Goal: Information Seeking & Learning: Understand process/instructions

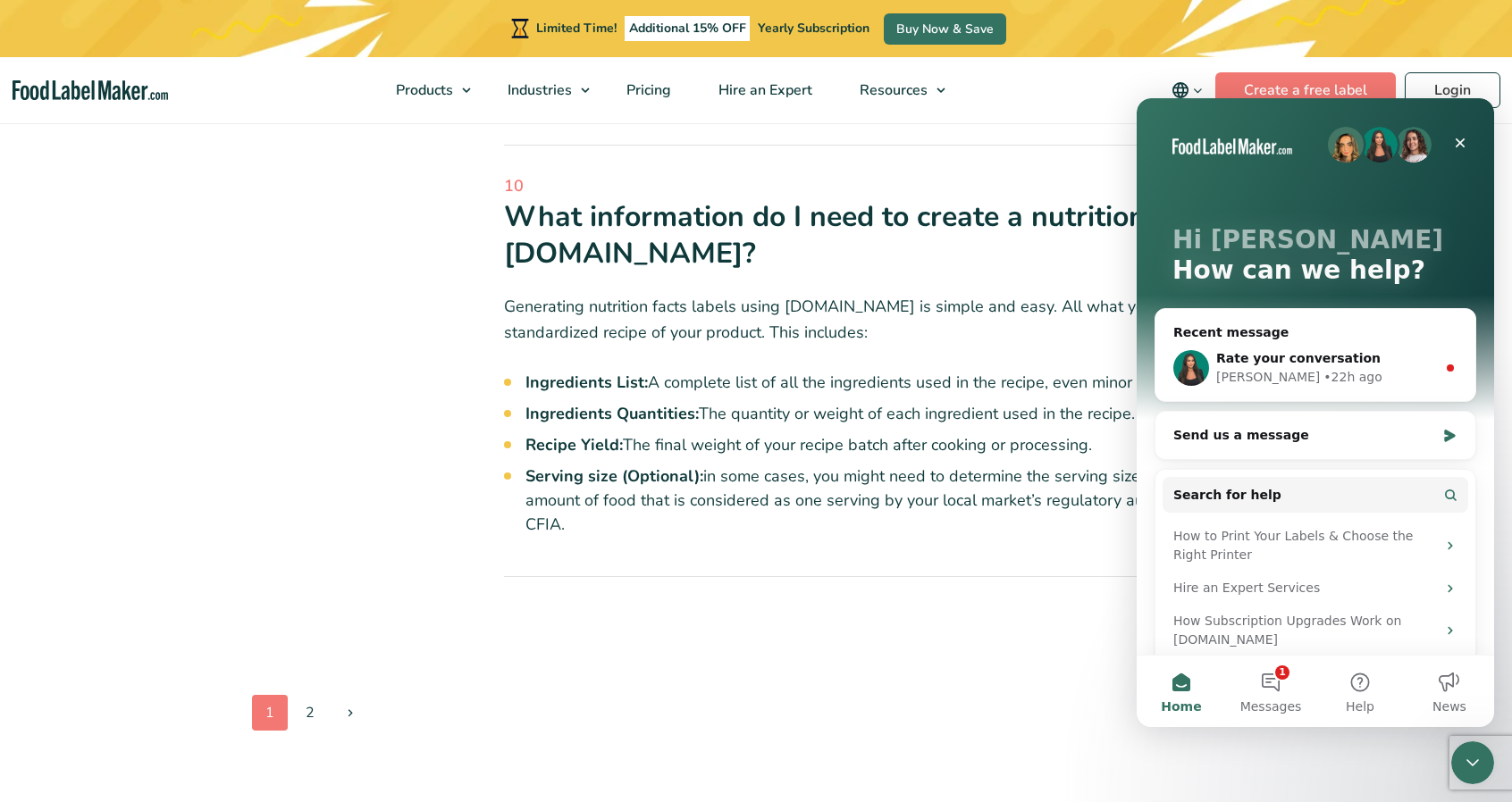
scroll to position [1697, 0]
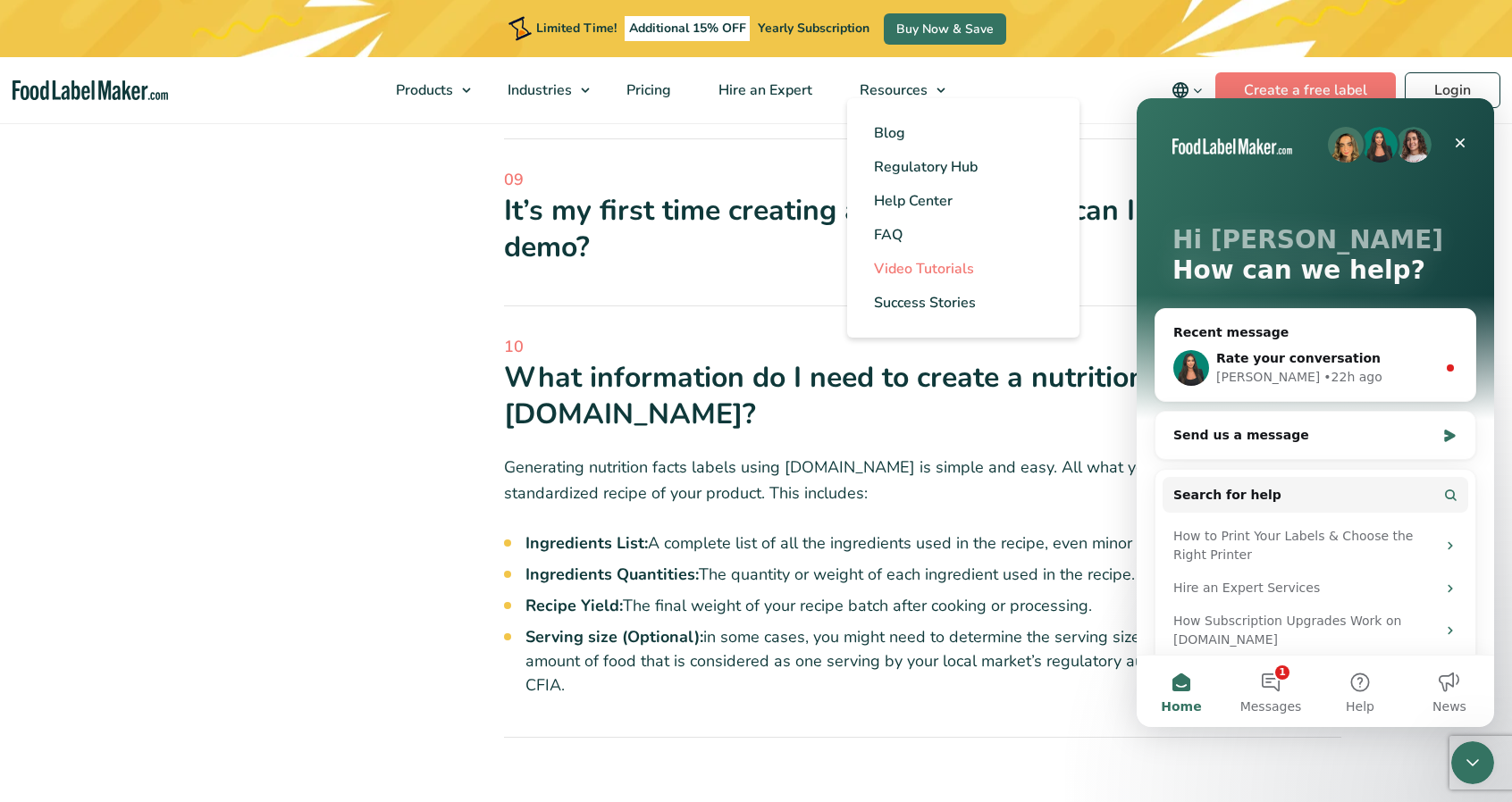
click at [917, 272] on span "Video Tutorials" at bounding box center [924, 269] width 100 height 20
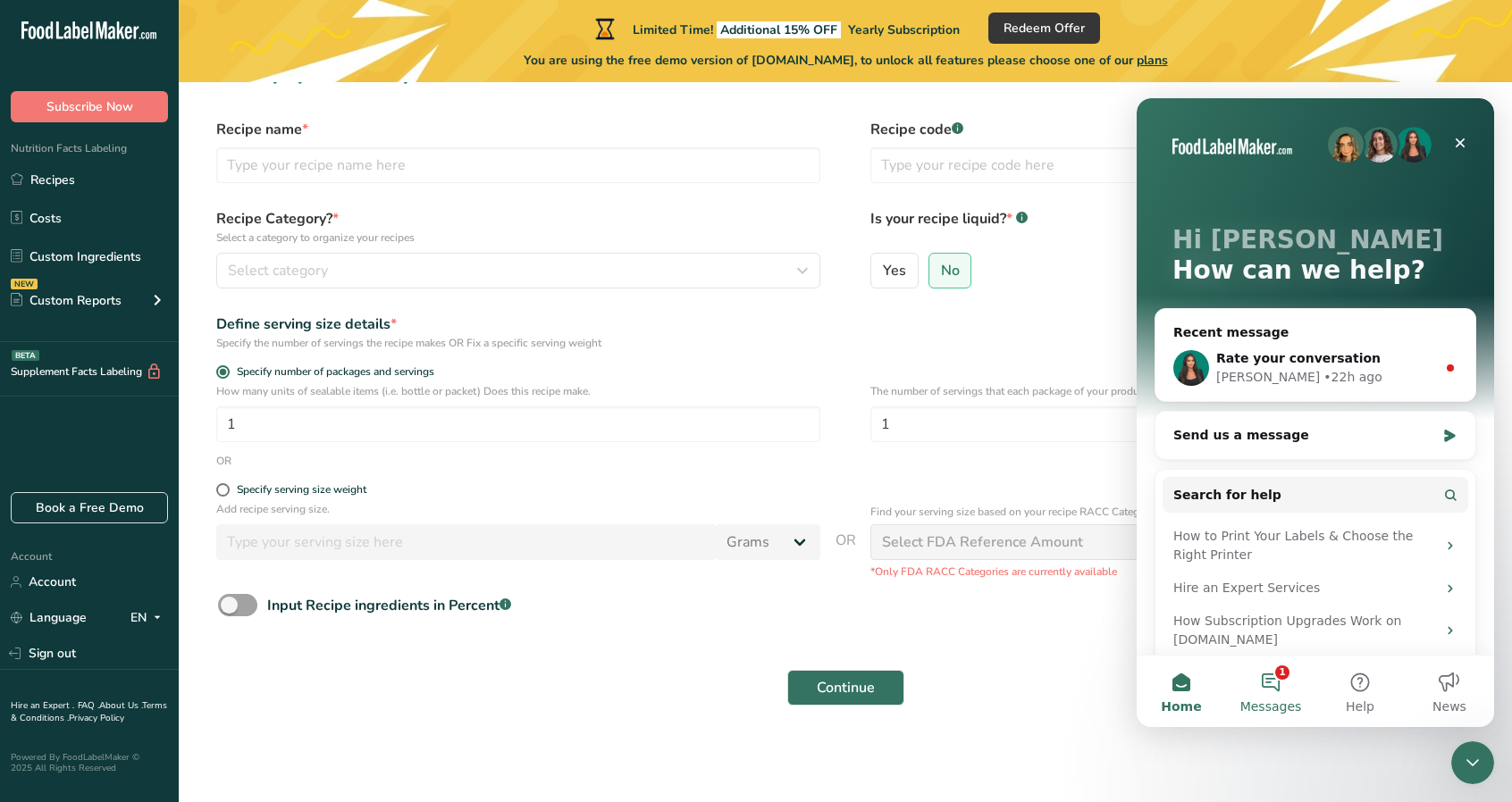
click at [1274, 684] on button "1 Messages" at bounding box center [1270, 691] width 89 height 72
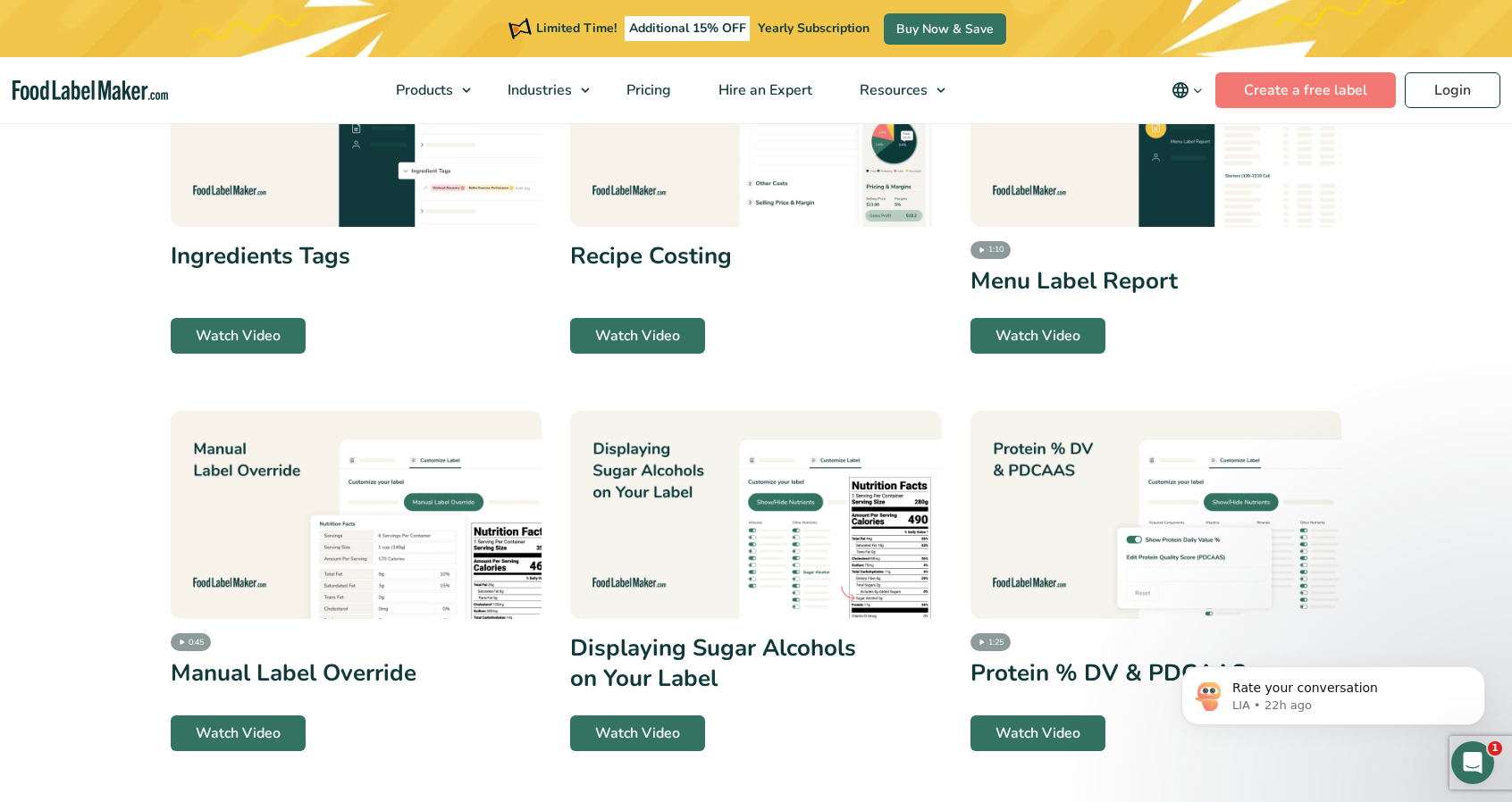
scroll to position [1876, 0]
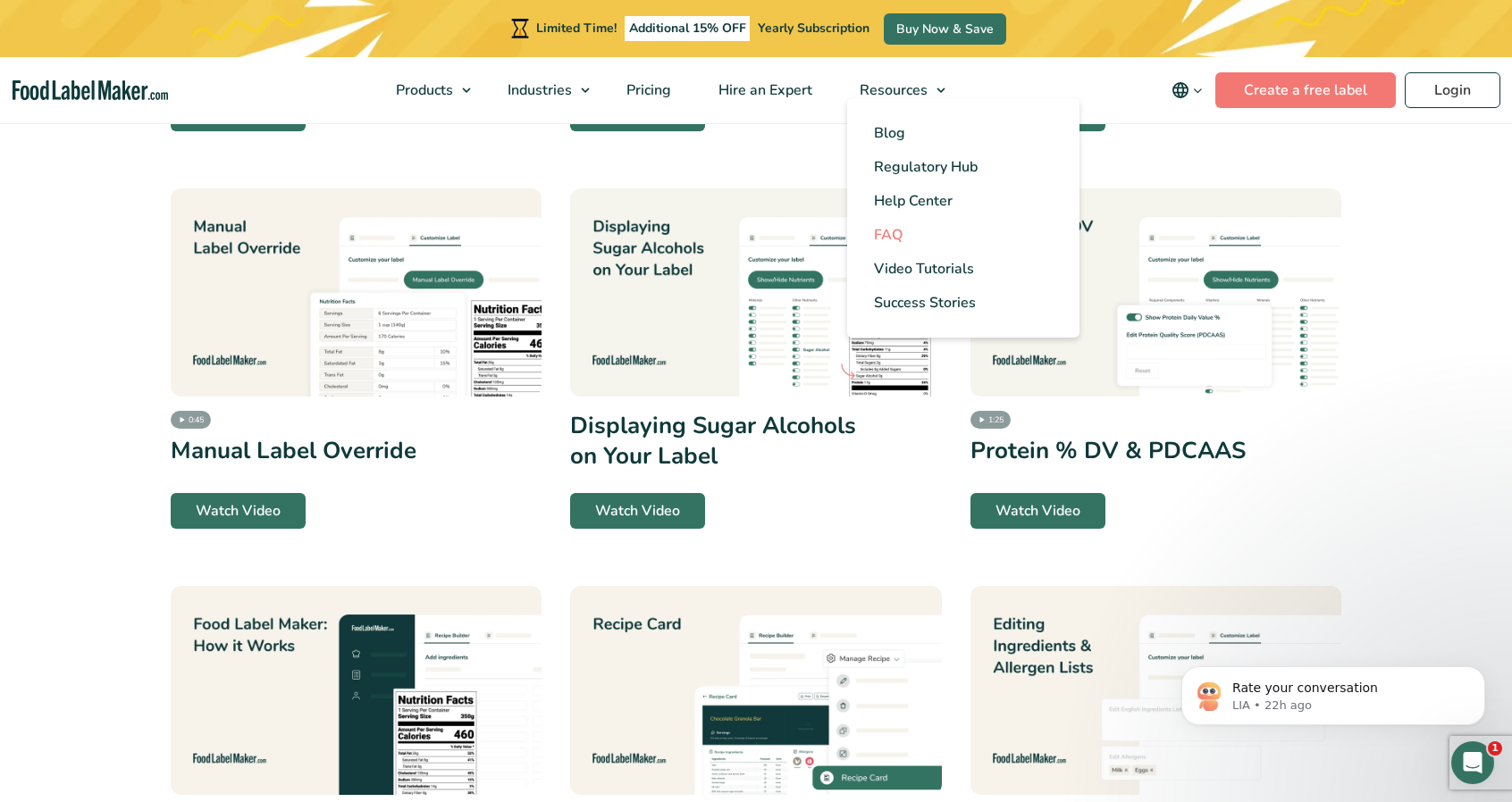
click at [877, 239] on span "FAQ" at bounding box center [888, 235] width 28 height 20
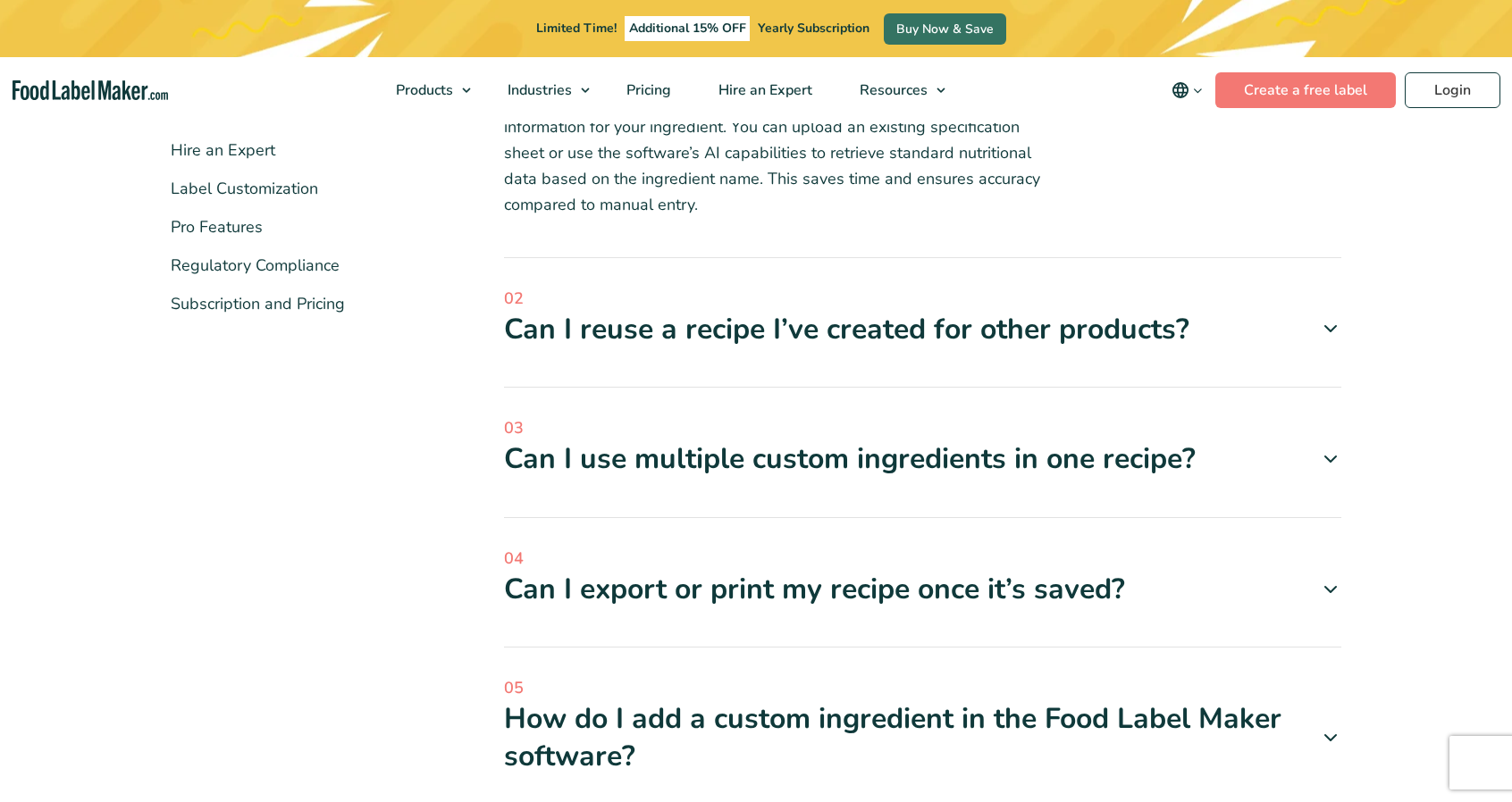
scroll to position [625, 0]
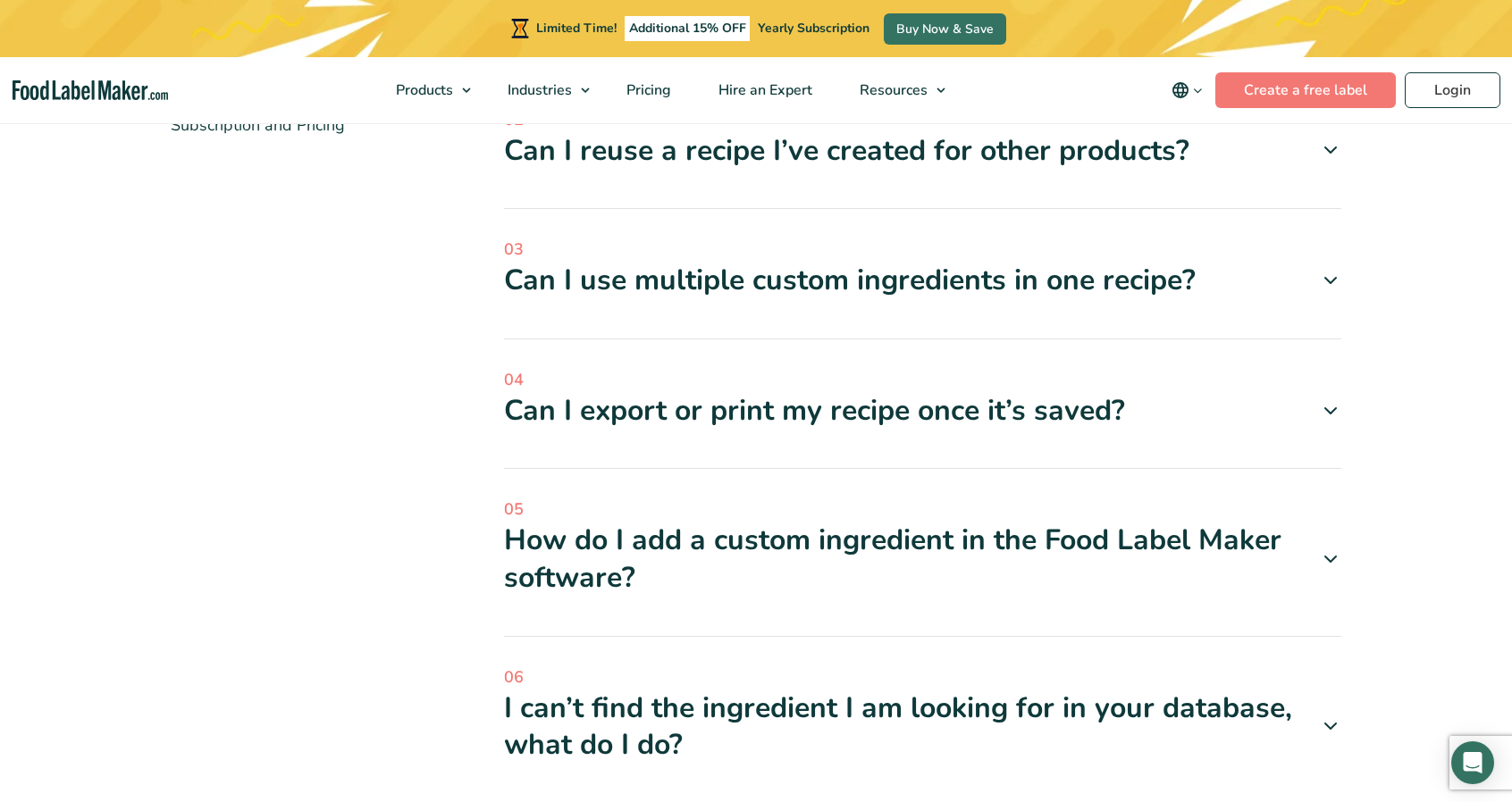
click at [874, 134] on div "Can I reuse a recipe I’ve created for other products?" at bounding box center [923, 151] width 838 height 37
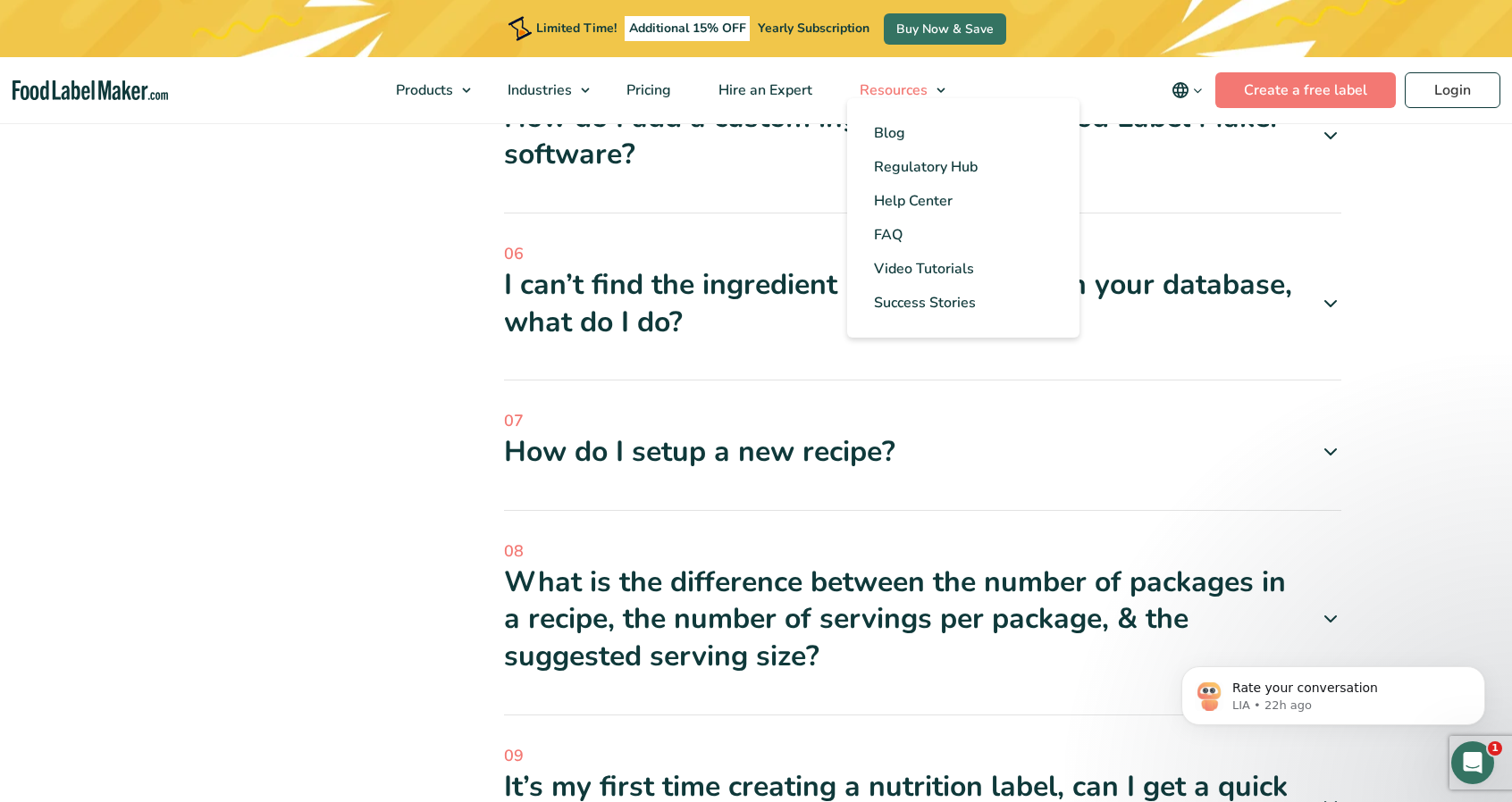
scroll to position [1161, 0]
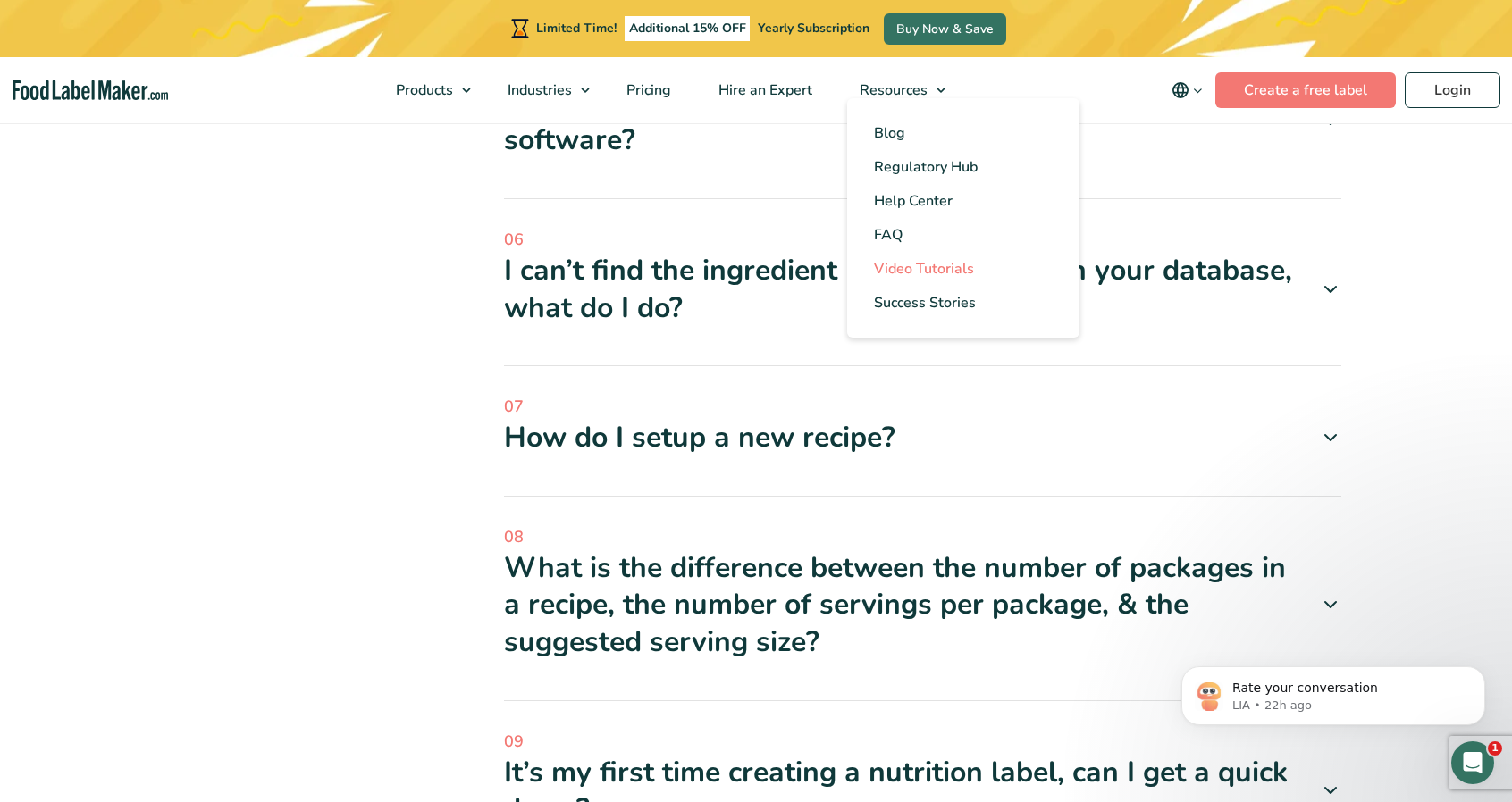
click at [925, 263] on span "Video Tutorials" at bounding box center [924, 269] width 100 height 20
